Goal: Book appointment/travel/reservation

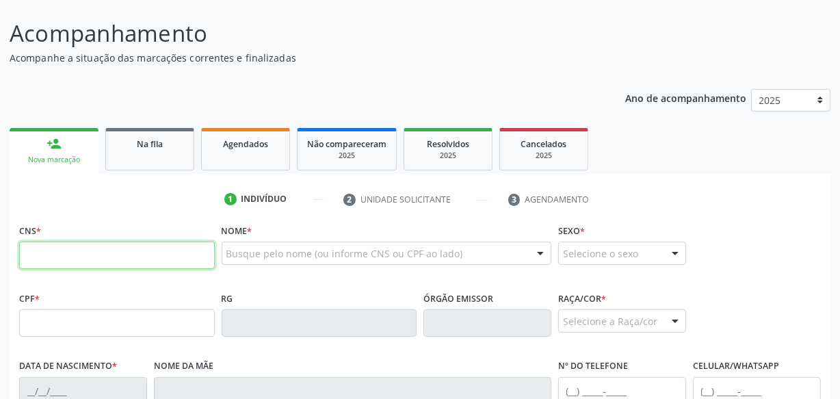
scroll to position [186, 0]
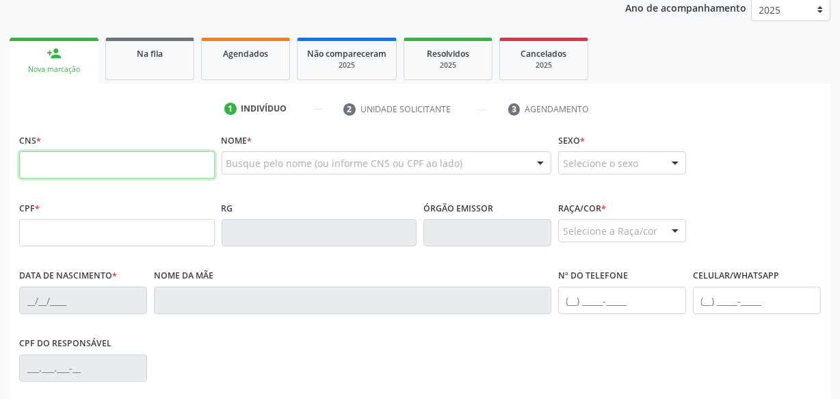
click at [178, 163] on input "text" at bounding box center [117, 164] width 196 height 27
type input "703 2006 2109 0295"
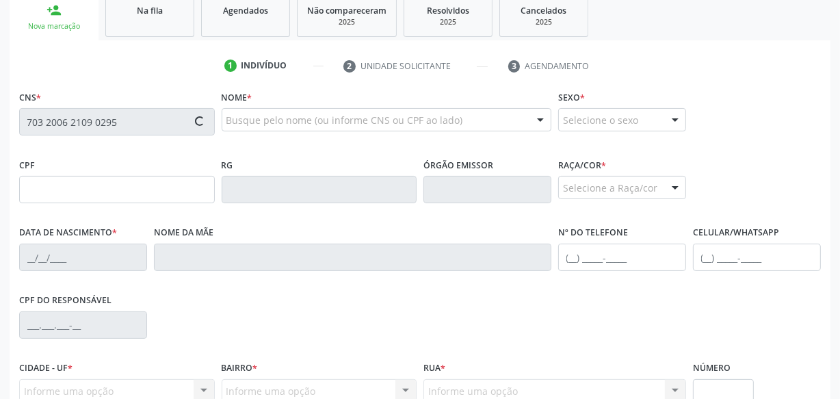
scroll to position [311, 0]
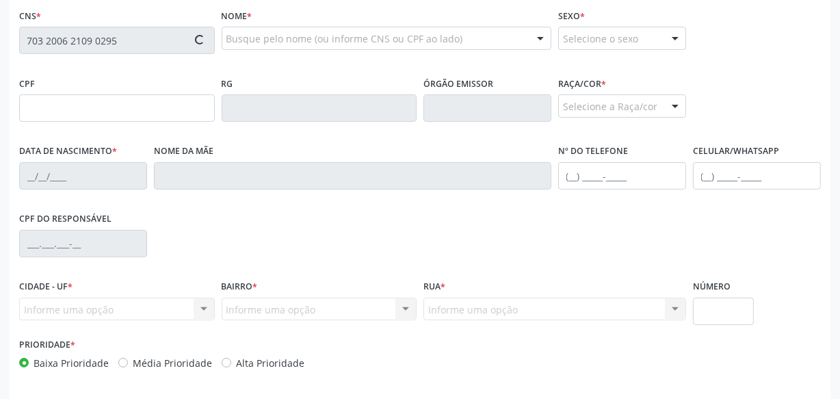
type input "508.926.904-10"
type input "[DATE]"
type input "Doralice [PERSON_NAME]"
type input "[PHONE_NUMBER]"
type input "S/N"
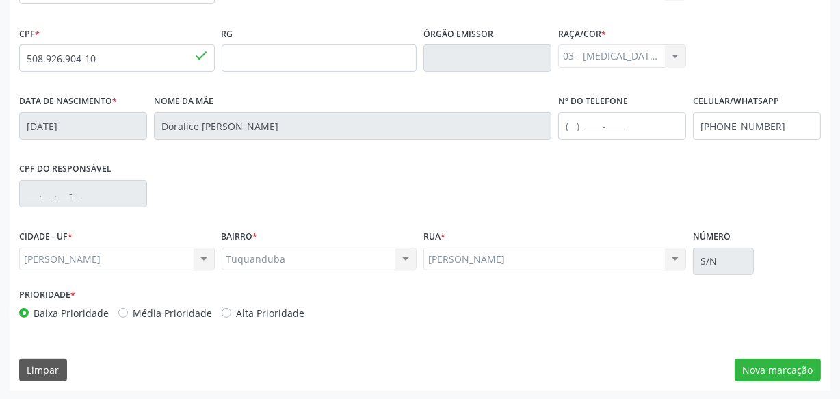
scroll to position [361, 0]
click at [803, 373] on button "Nova marcação" at bounding box center [778, 369] width 86 height 23
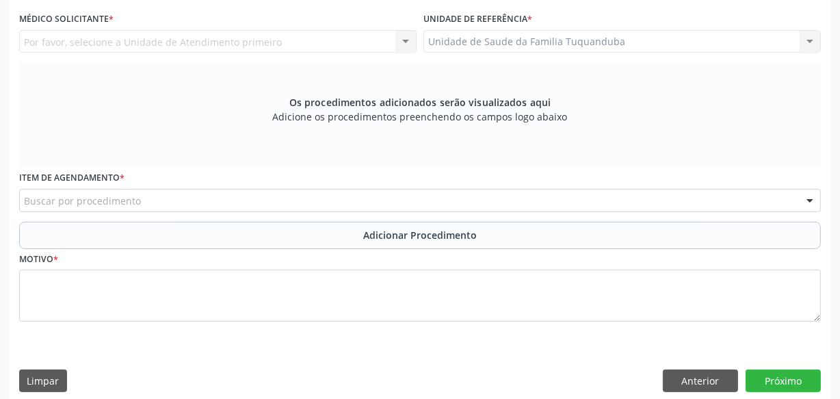
click at [224, 198] on div "Buscar por procedimento" at bounding box center [420, 200] width 802 height 23
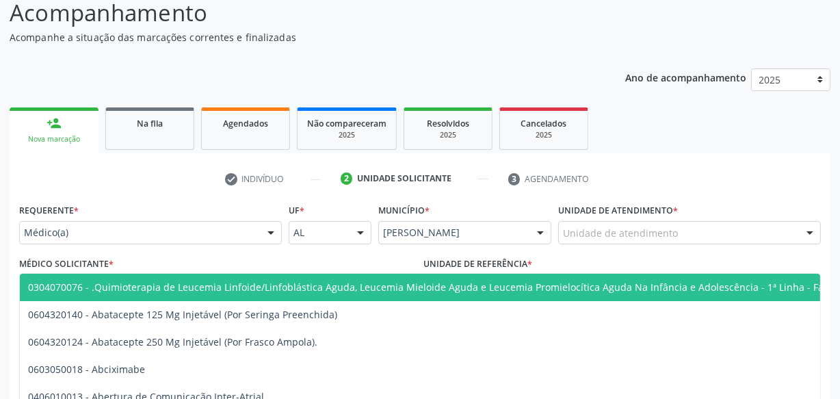
scroll to position [112, 0]
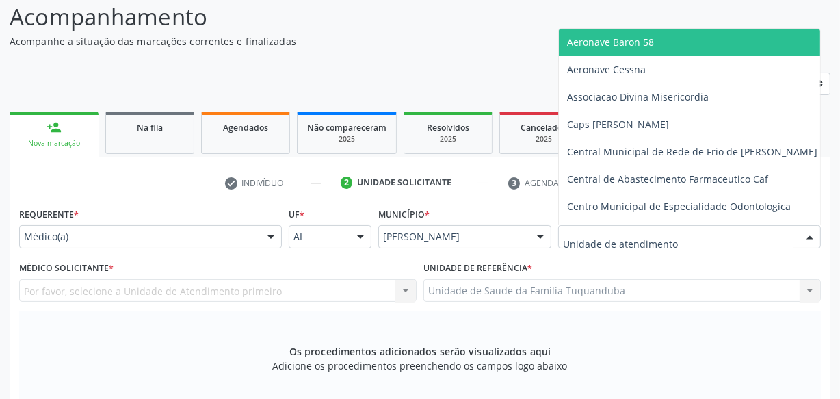
click at [595, 227] on div at bounding box center [689, 236] width 263 height 23
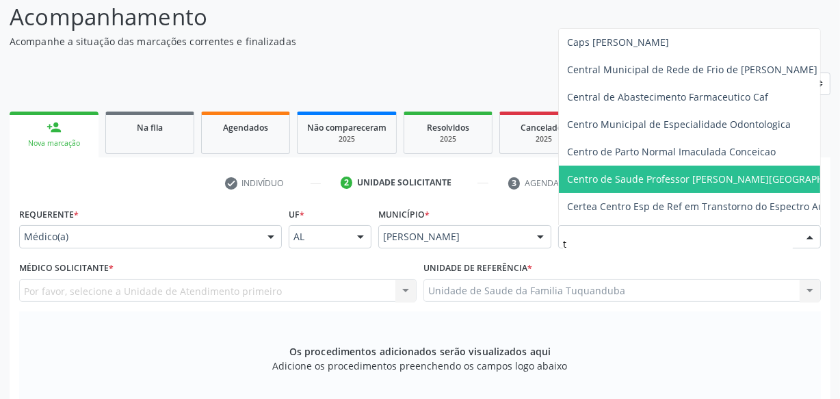
type input "tu"
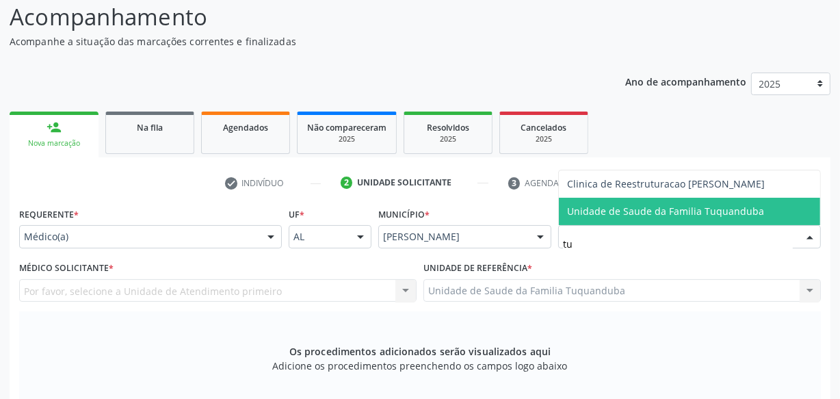
click at [615, 212] on span "Unidade de Saude da Familia Tuquanduba" at bounding box center [665, 211] width 197 height 13
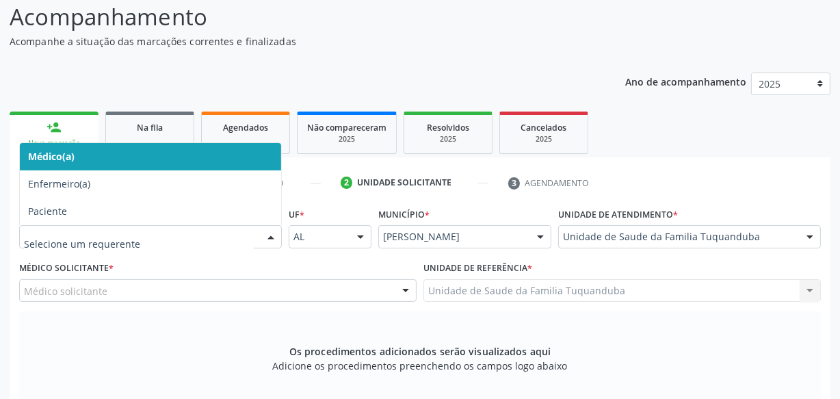
click at [171, 161] on span "Médico(a)" at bounding box center [150, 156] width 261 height 27
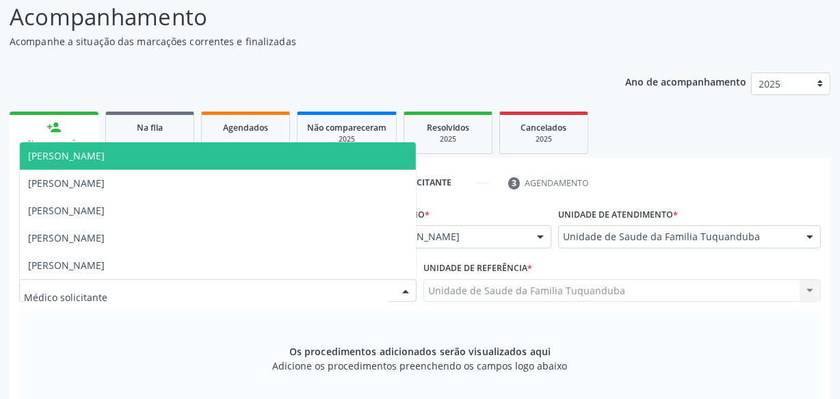
click at [209, 291] on div at bounding box center [218, 290] width 398 height 23
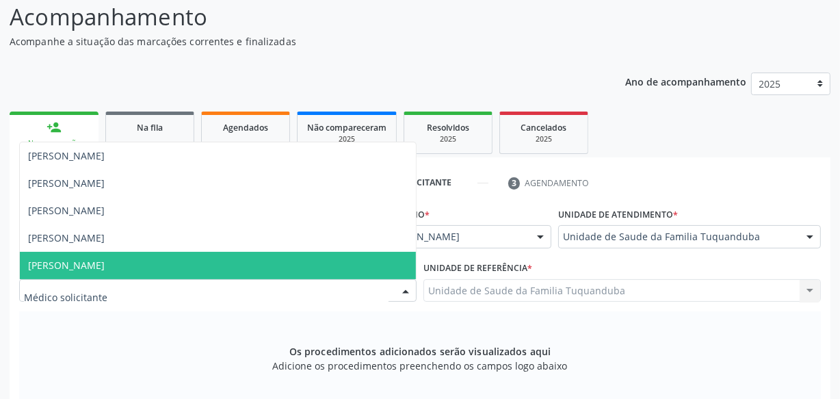
click at [151, 261] on span "[PERSON_NAME]" at bounding box center [218, 265] width 396 height 27
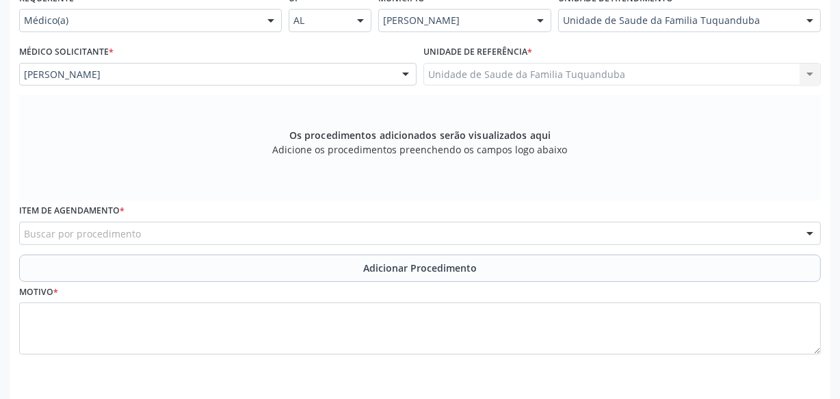
scroll to position [373, 0]
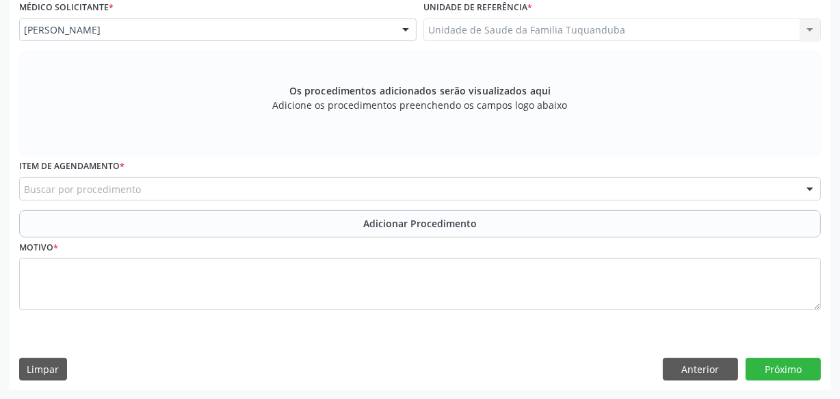
click at [205, 194] on div "Buscar por procedimento" at bounding box center [420, 188] width 802 height 23
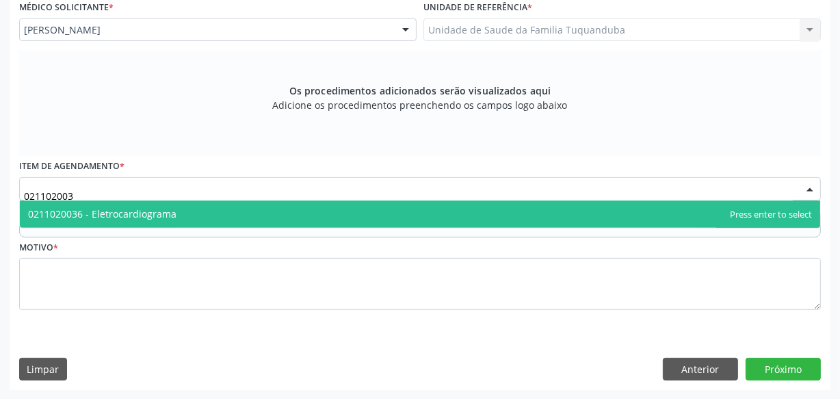
type input "0211020036"
click at [205, 219] on span "0211020036 - Eletrocardiograma" at bounding box center [420, 214] width 801 height 27
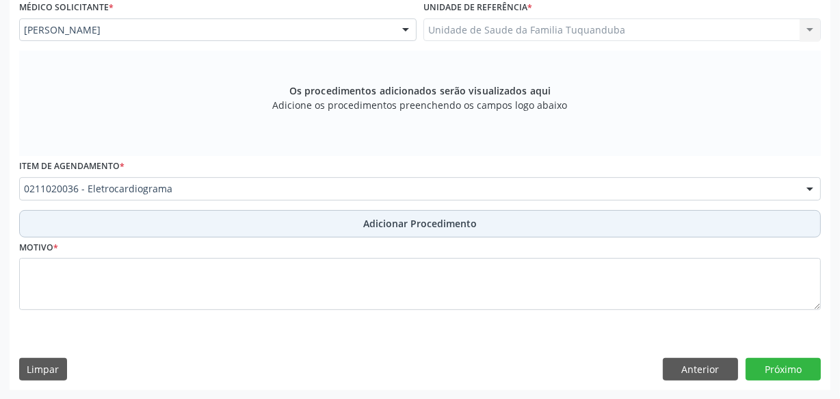
click at [250, 225] on button "Adicionar Procedimento" at bounding box center [420, 223] width 802 height 27
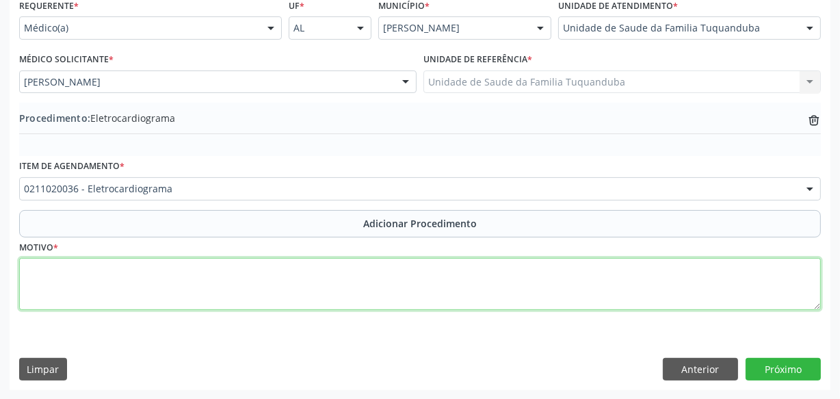
click at [258, 262] on textarea at bounding box center [420, 284] width 802 height 52
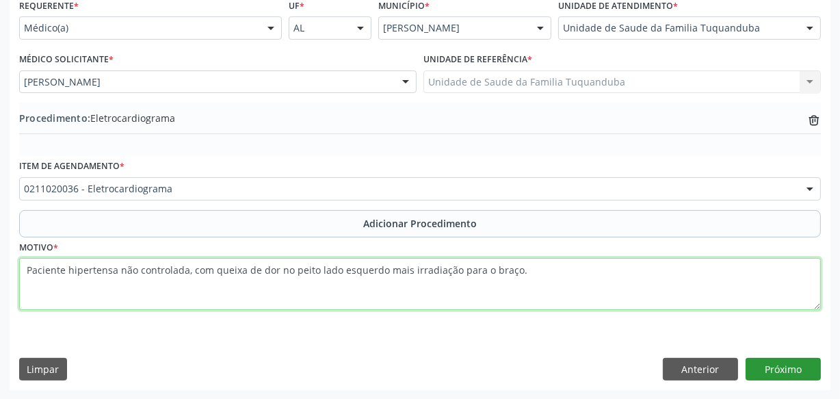
type textarea "Paciente hipertensa não controlada, com queixa de dor no peito lado esquerdo ma…"
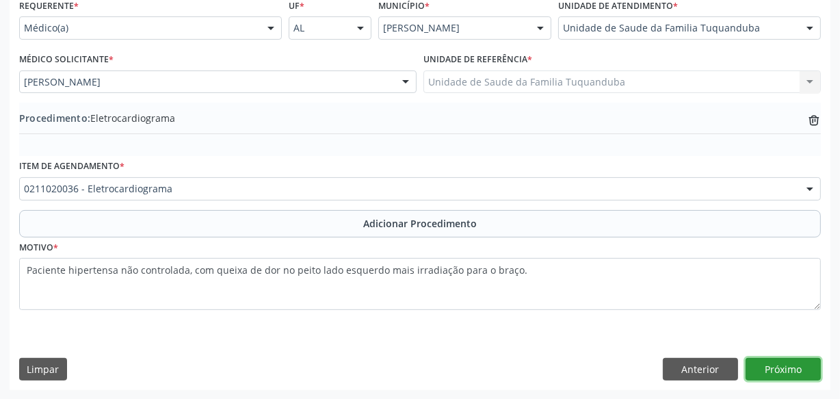
click at [780, 373] on button "Próximo" at bounding box center [783, 369] width 75 height 23
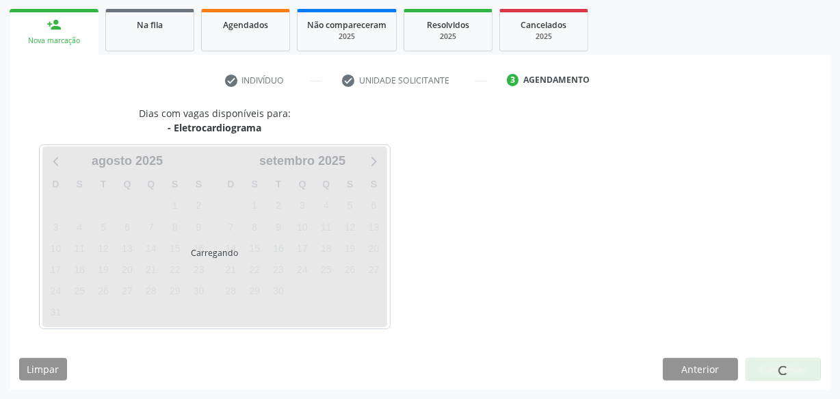
click at [780, 373] on span at bounding box center [783, 371] width 12 height 12
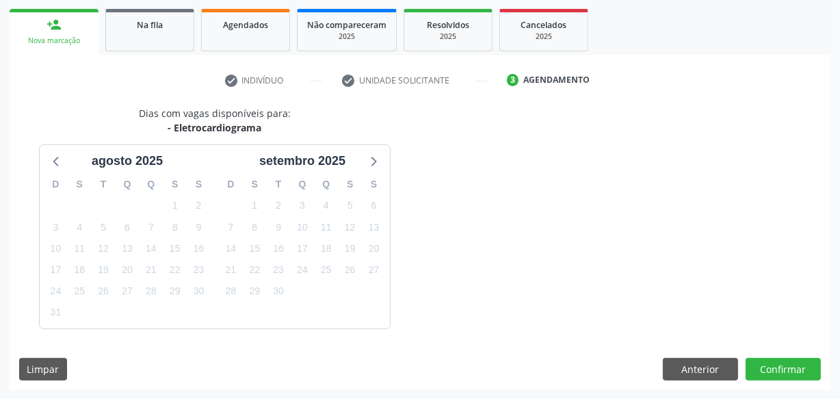
scroll to position [255, 0]
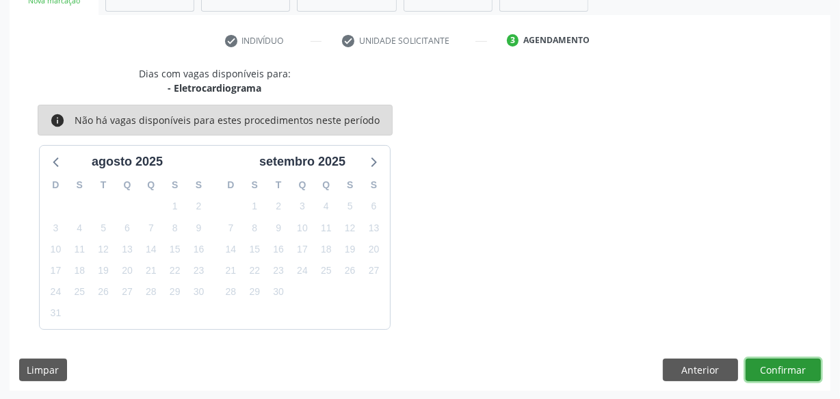
click at [780, 372] on button "Confirmar" at bounding box center [783, 370] width 75 height 23
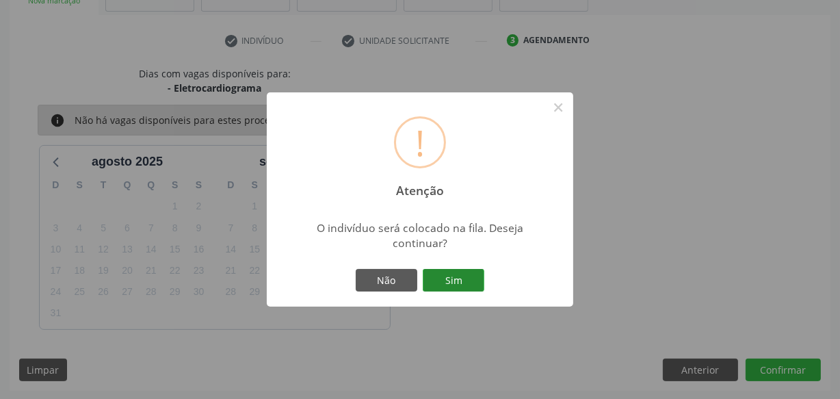
click at [447, 274] on button "Sim" at bounding box center [454, 280] width 62 height 23
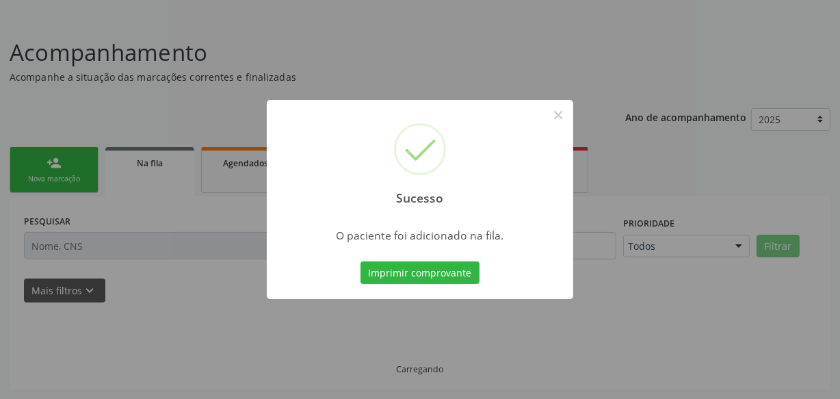
scroll to position [75, 0]
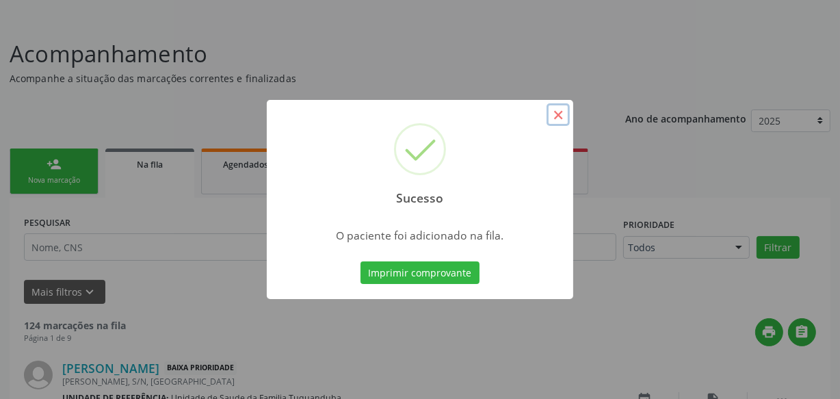
click at [560, 120] on button "×" at bounding box center [558, 114] width 23 height 23
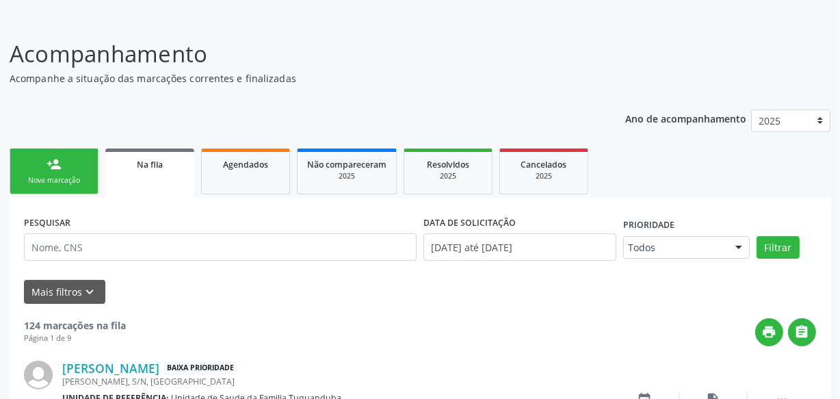
click at [73, 179] on div "Nova marcação" at bounding box center [54, 180] width 68 height 10
